Goal: Task Accomplishment & Management: Manage account settings

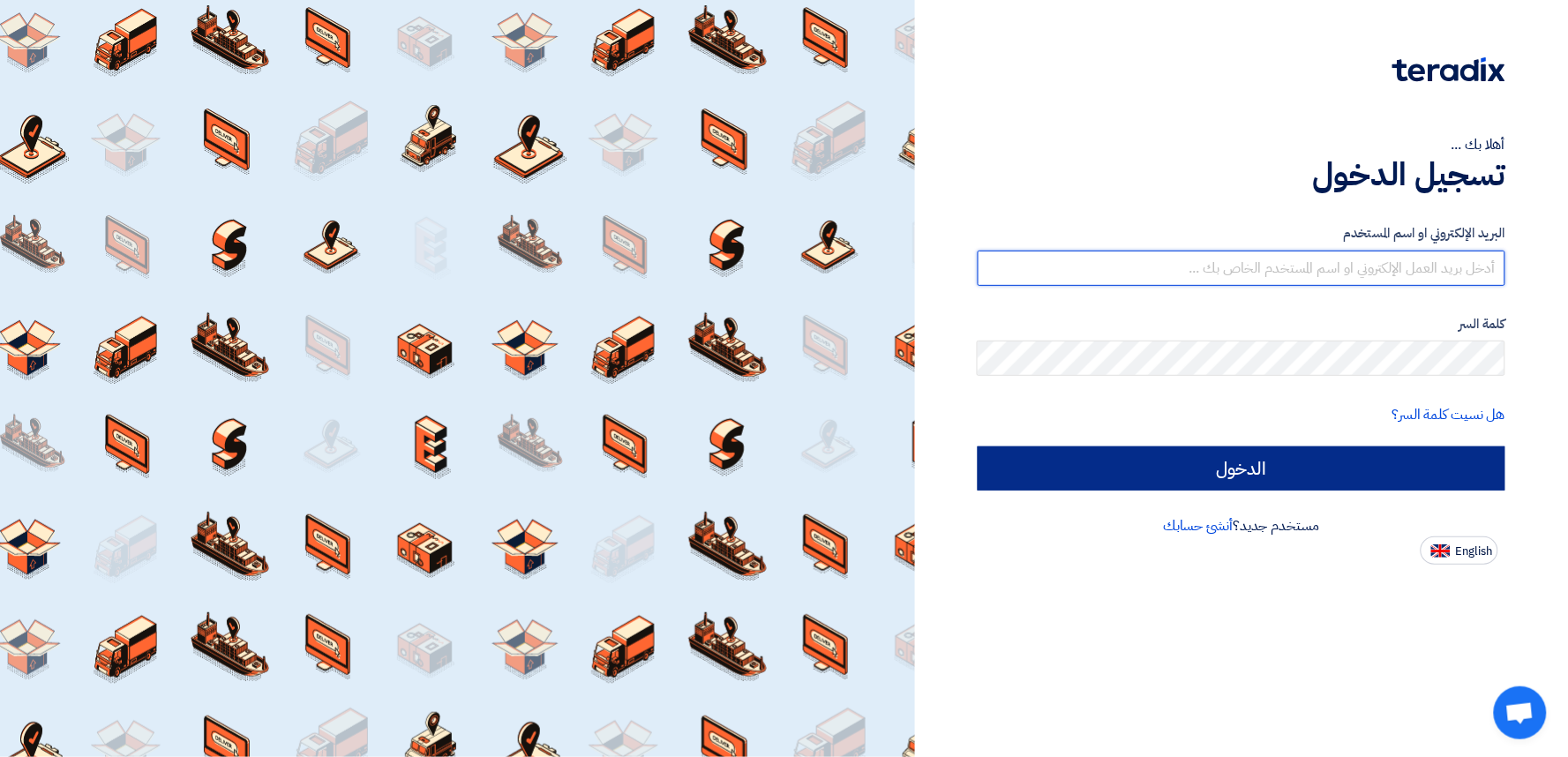
type input "elmustafa114@gmail.com"
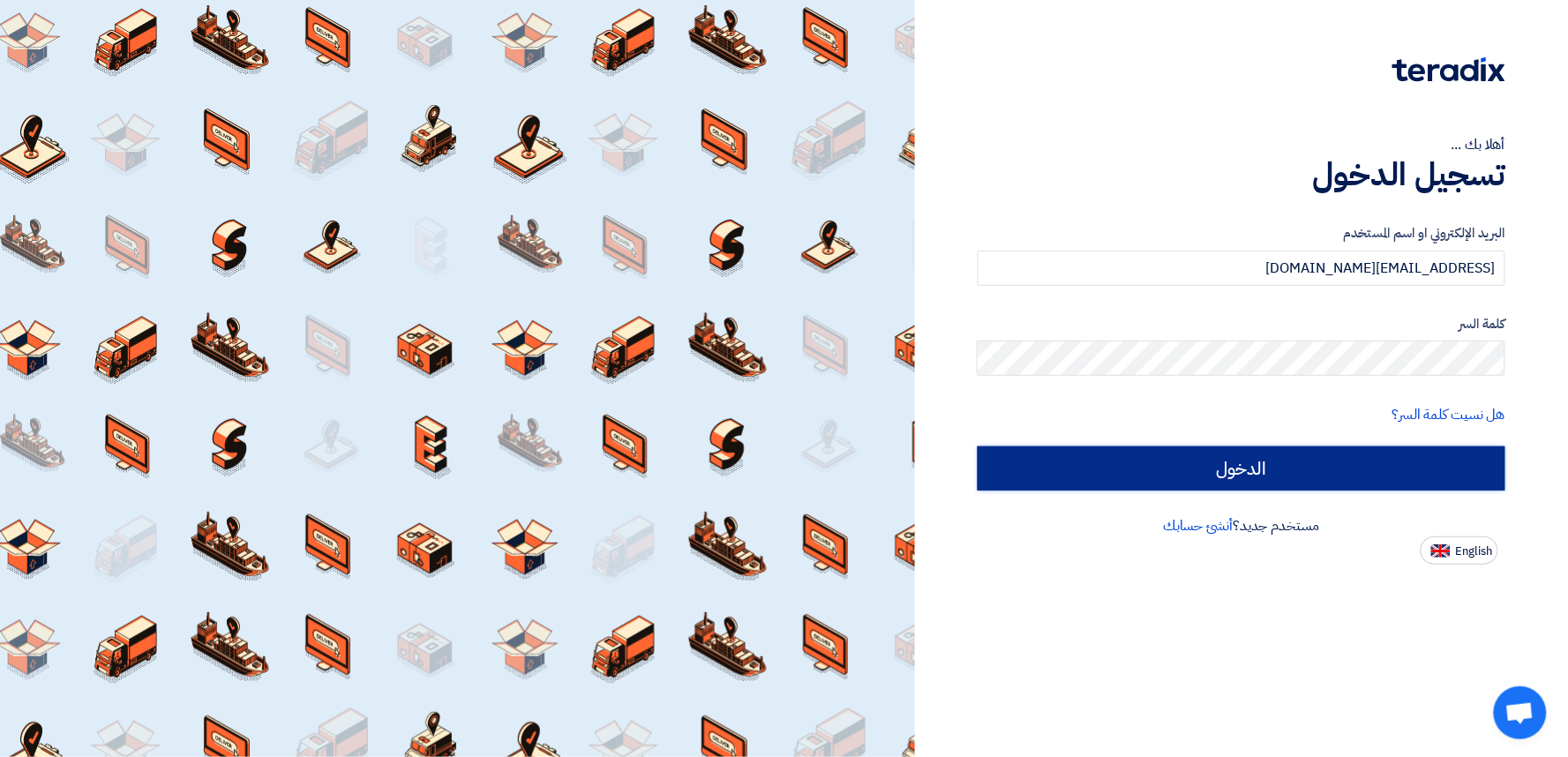
click at [1000, 473] on input "الدخول" at bounding box center [1241, 468] width 528 height 44
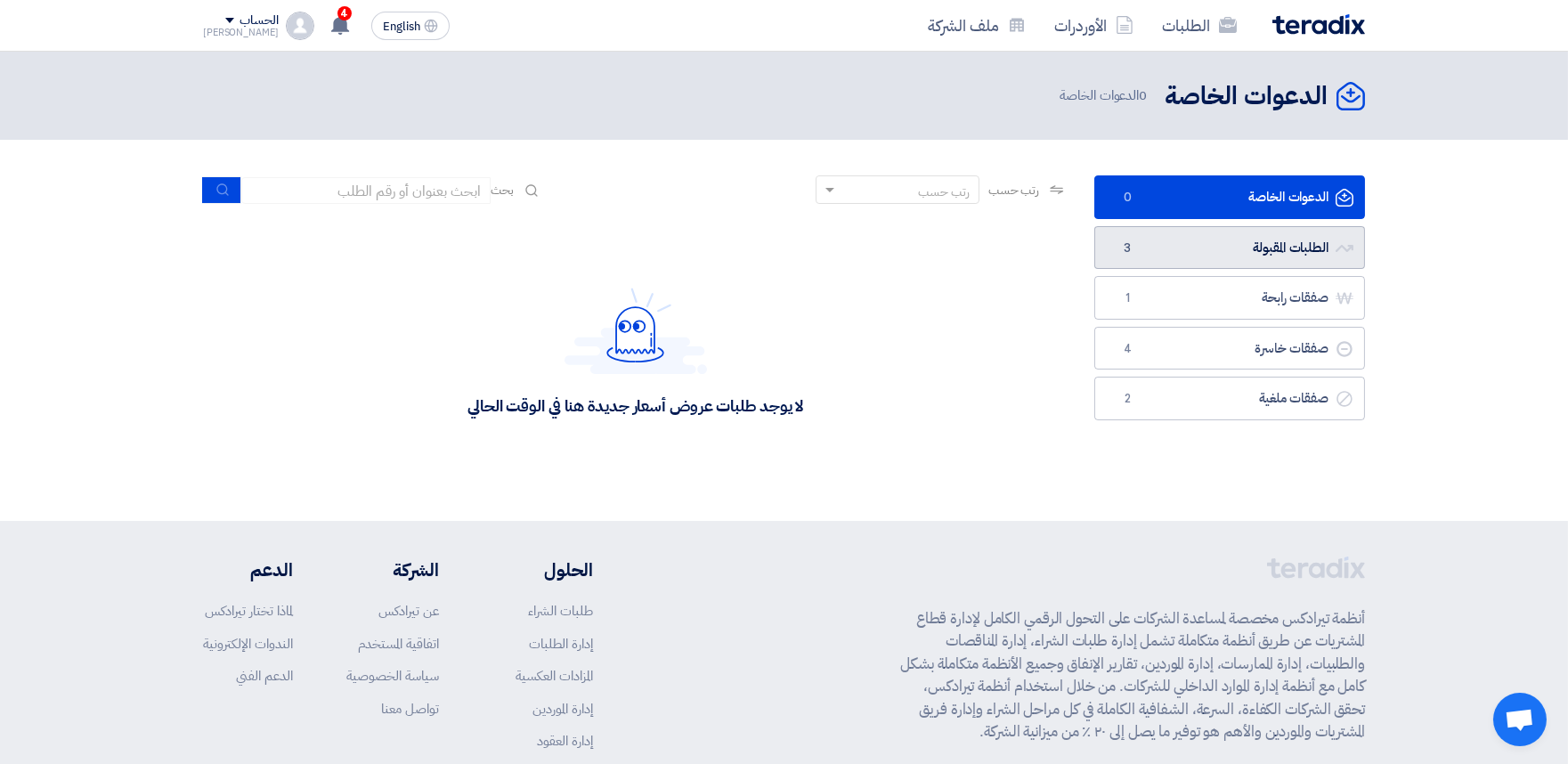
click at [1265, 269] on link "الطلبات المقبولة الطلبات المقبولة 3" at bounding box center [1229, 248] width 271 height 44
drag, startPoint x: 1400, startPoint y: 14, endPoint x: 1271, endPoint y: 28, distance: 129.8
click at [1271, 28] on nav "الطلبات الأوردرات ملف الشركة English EN 4 تم نشر طلب عروض أسعار جديد - شاهد الت…" at bounding box center [784, 26] width 1568 height 51
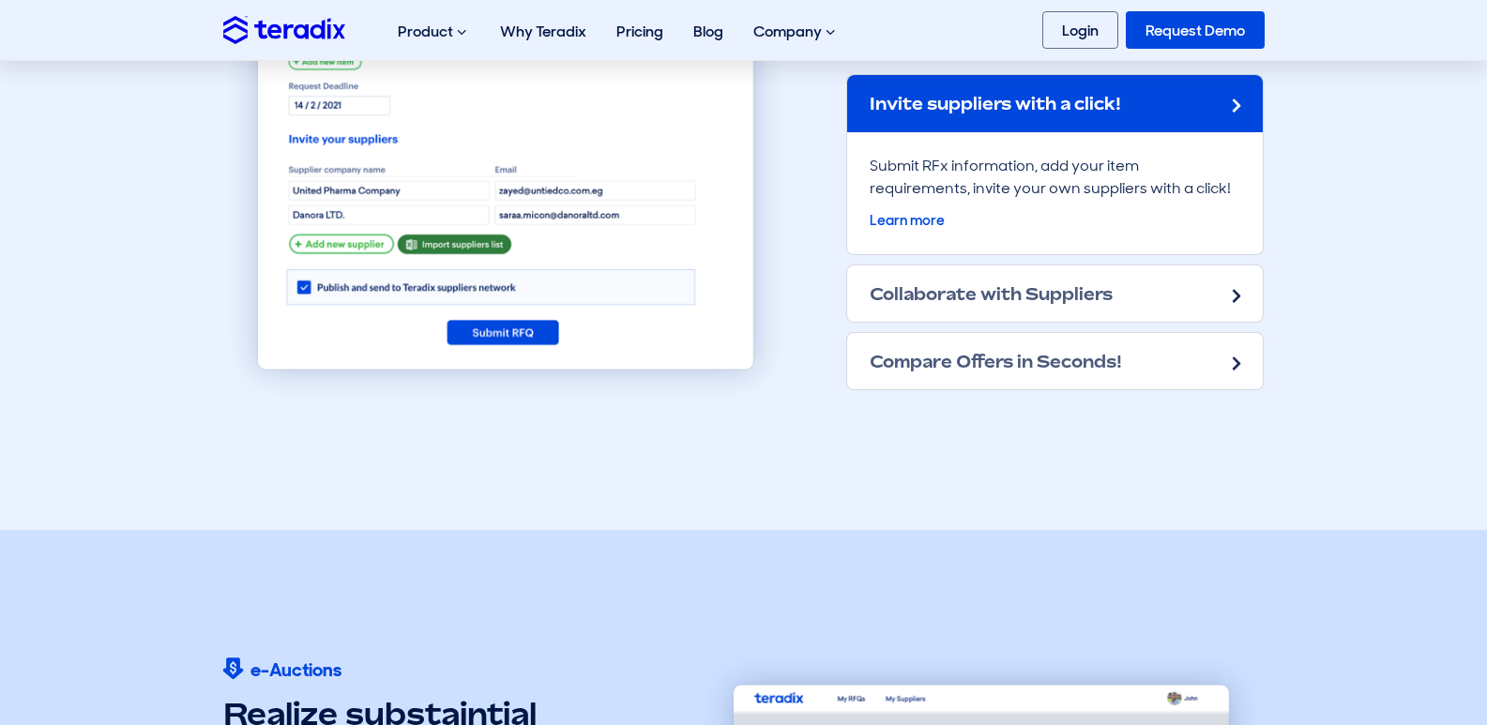
scroll to position [2520, 0]
